Goal: Task Accomplishment & Management: Manage account settings

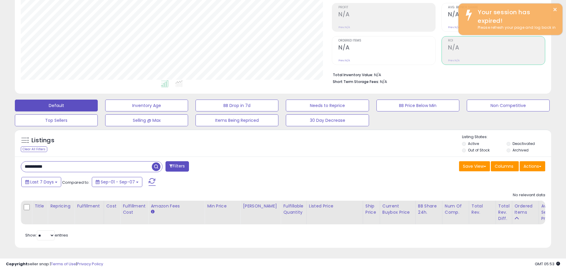
scroll to position [122, 311]
